Goal: Navigation & Orientation: Find specific page/section

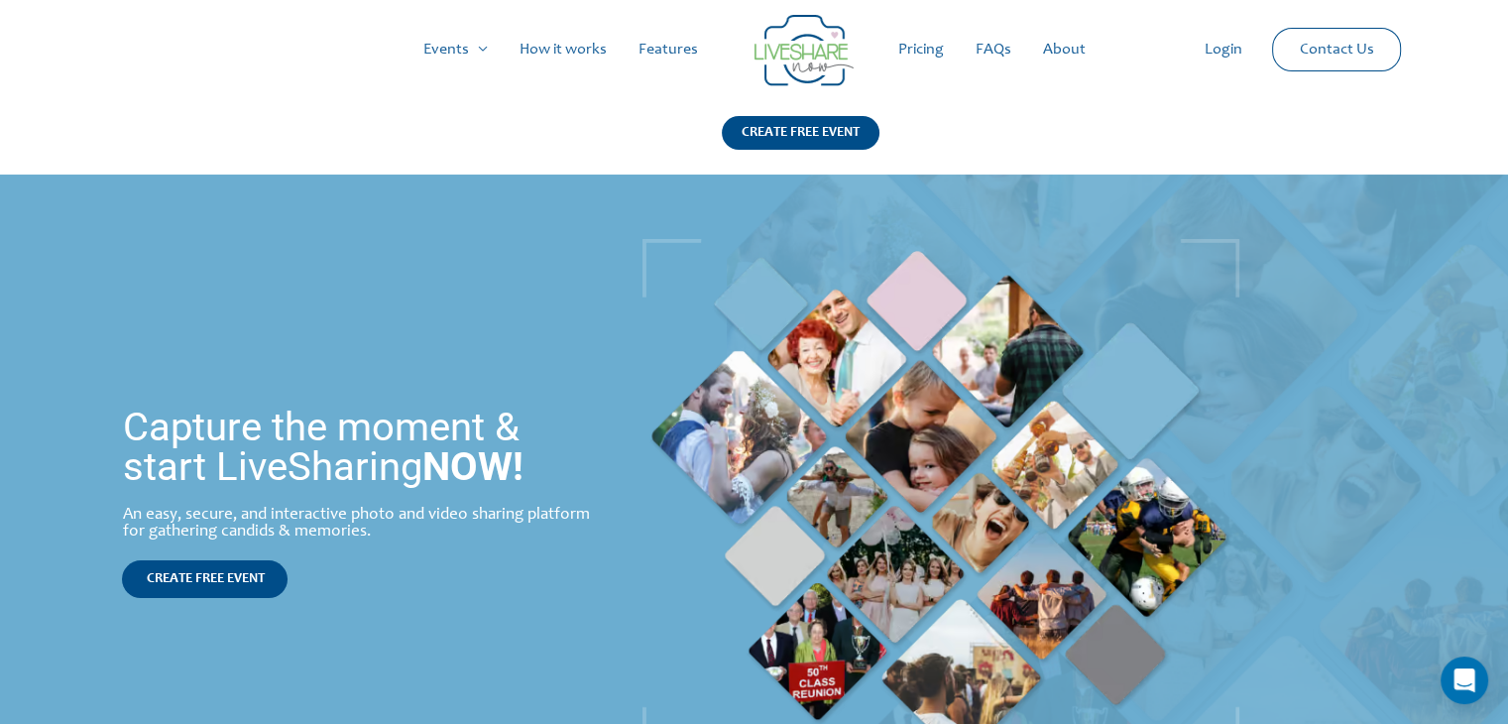
click at [928, 54] on link "Pricing" at bounding box center [920, 49] width 77 height 63
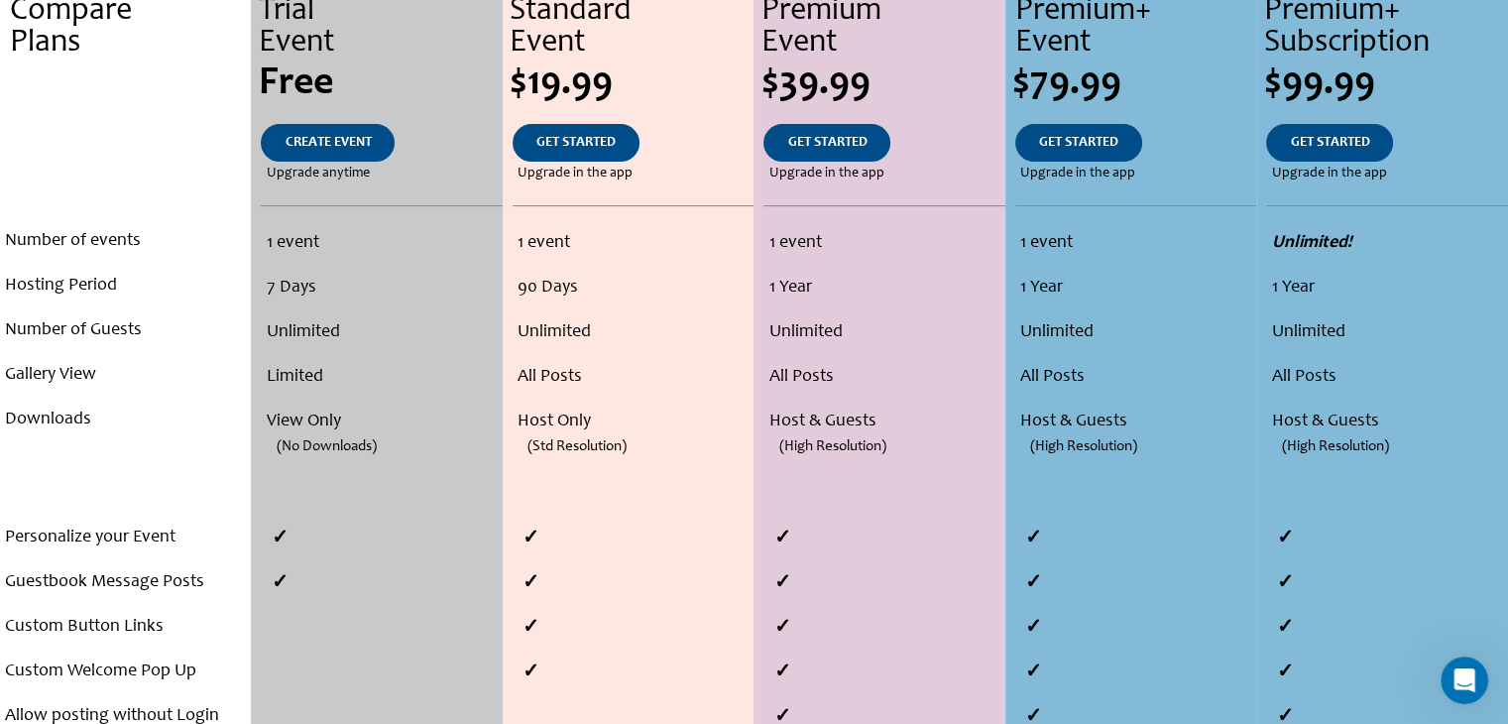
scroll to position [472, 0]
